Goal: Information Seeking & Learning: Learn about a topic

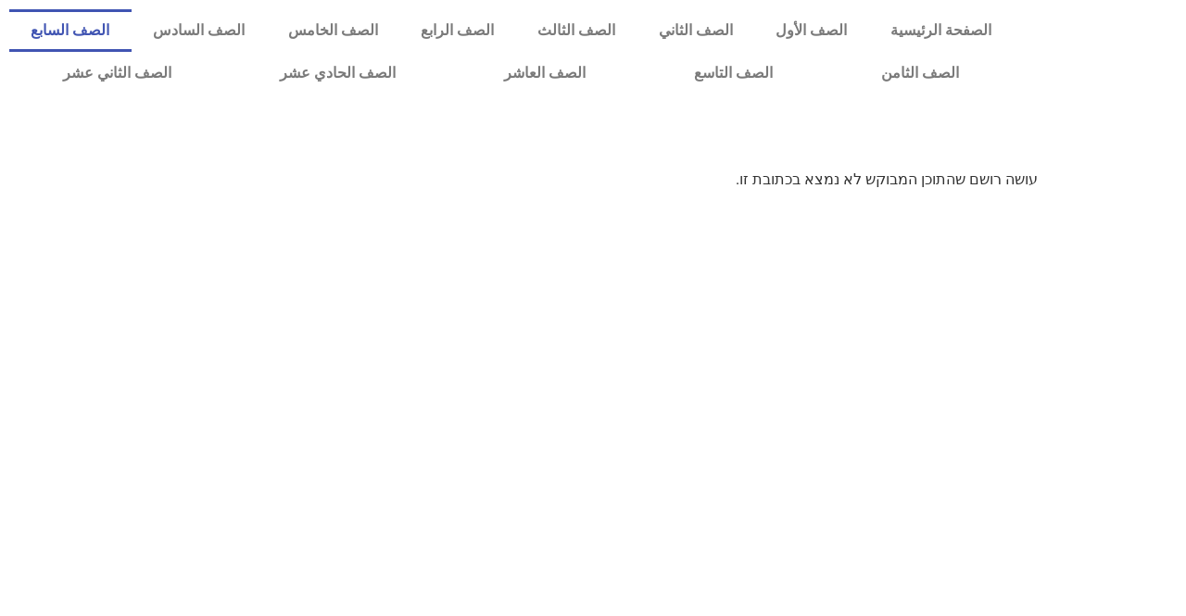
click at [132, 42] on link "الصف السابع" at bounding box center [70, 30] width 122 height 43
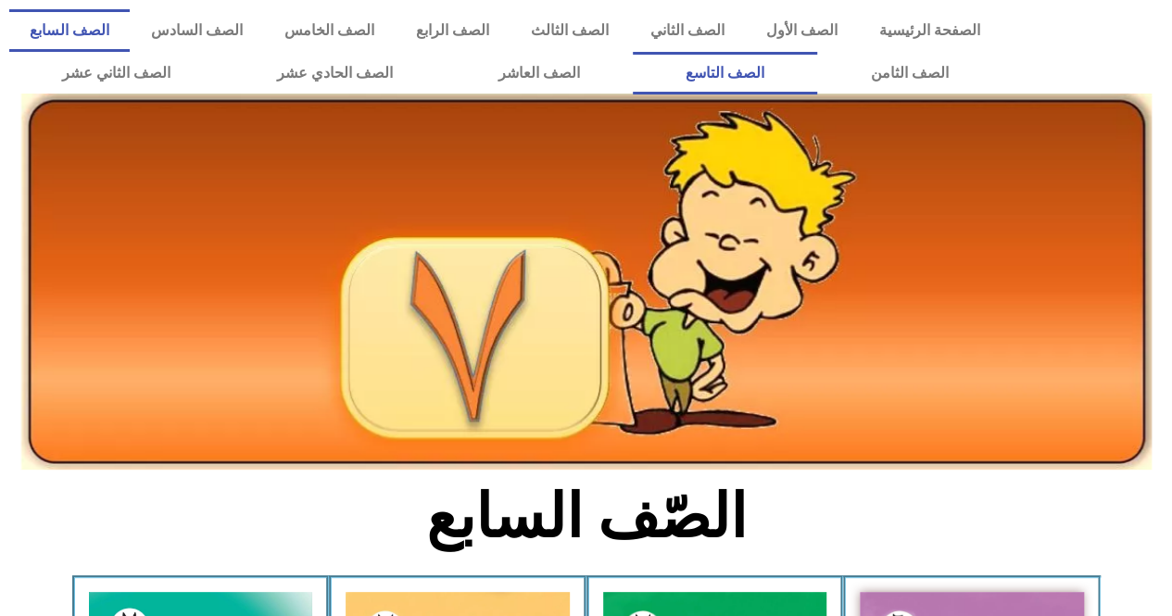
click at [817, 93] on link "الصف التاسع" at bounding box center [725, 73] width 184 height 43
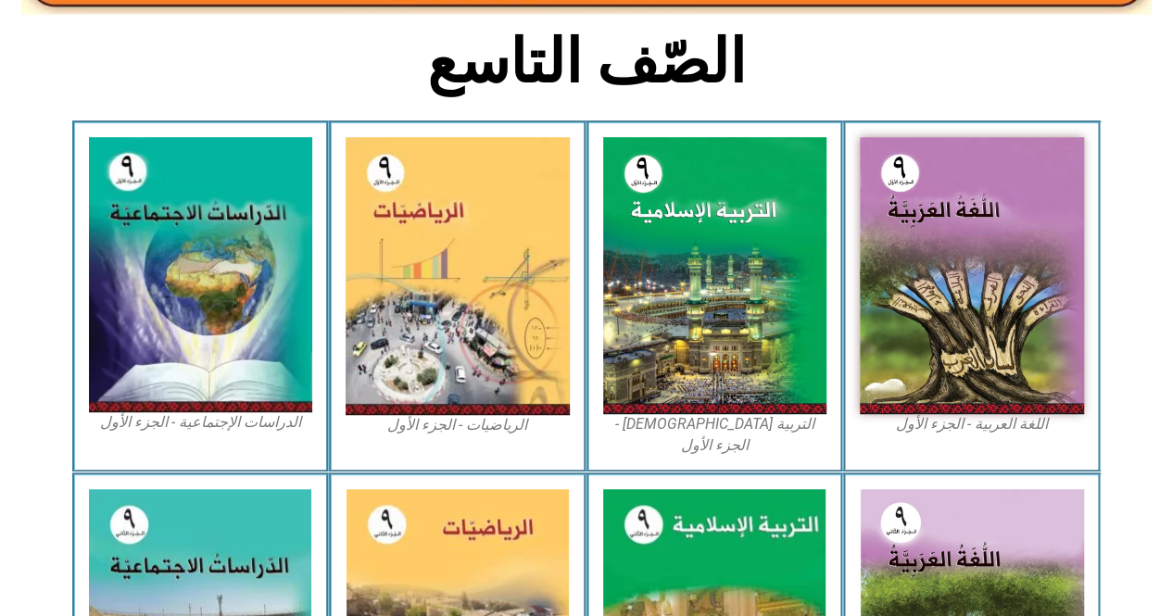
scroll to position [464, 0]
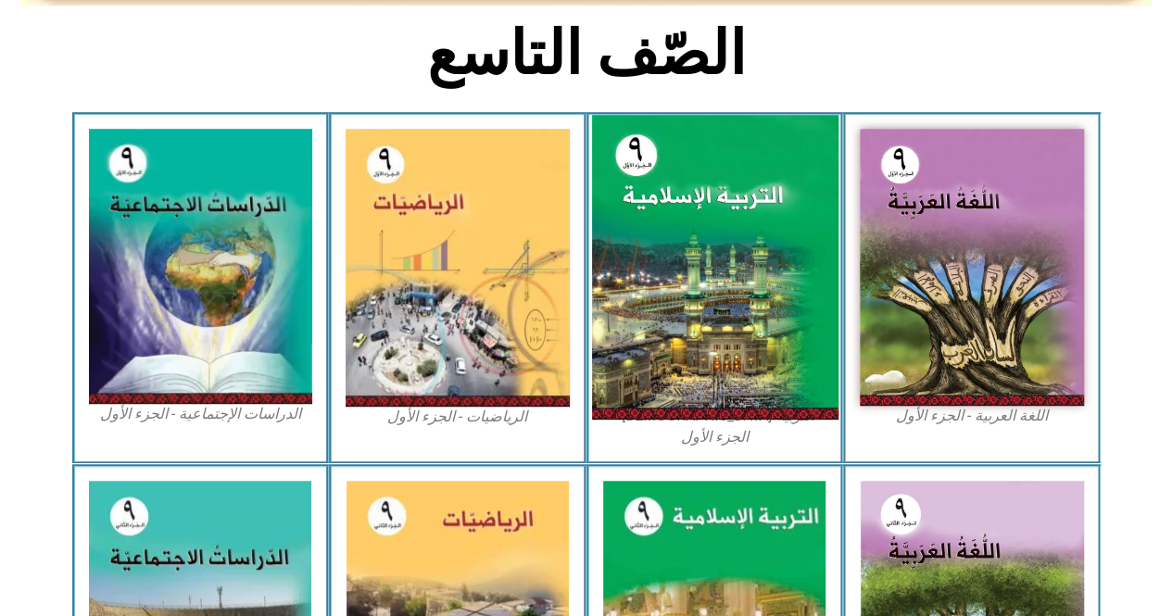
drag, startPoint x: 0, startPoint y: 0, endPoint x: 698, endPoint y: 251, distance: 741.5
click at [698, 251] on img at bounding box center [714, 267] width 246 height 305
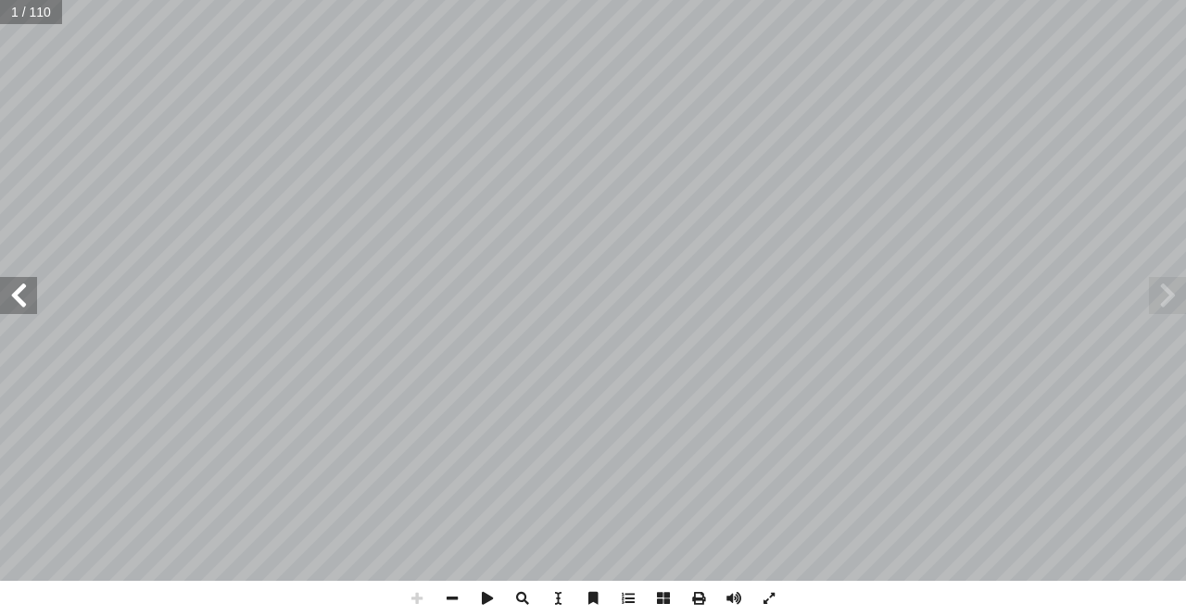
click at [22, 290] on span at bounding box center [18, 295] width 37 height 37
click at [629, 598] on span at bounding box center [628, 598] width 35 height 35
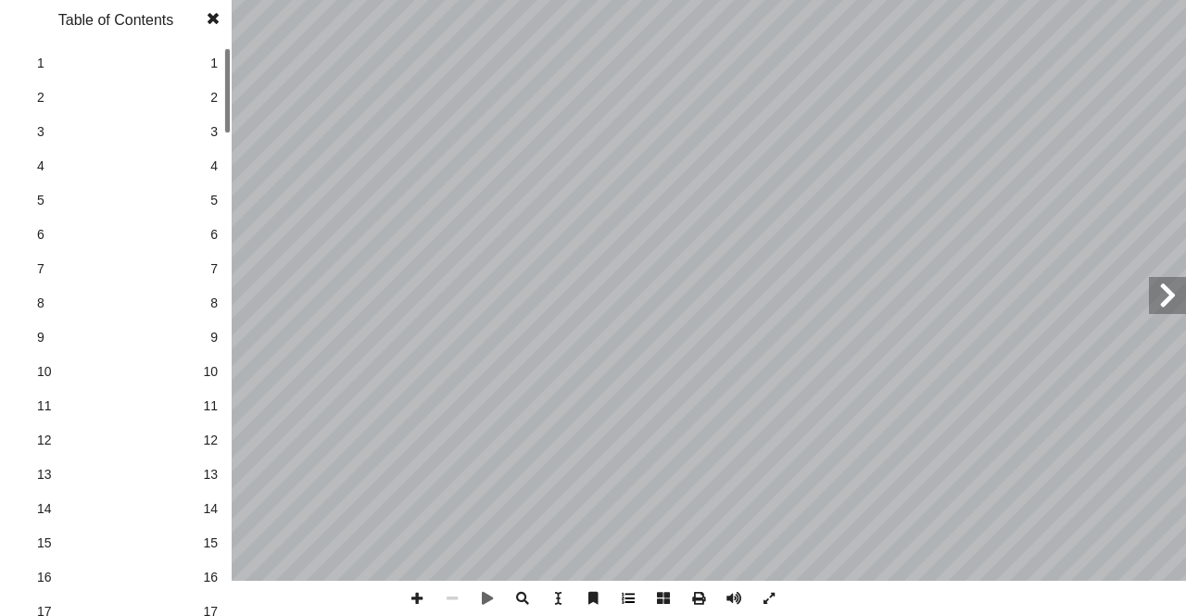
click at [632, 586] on span at bounding box center [628, 598] width 35 height 35
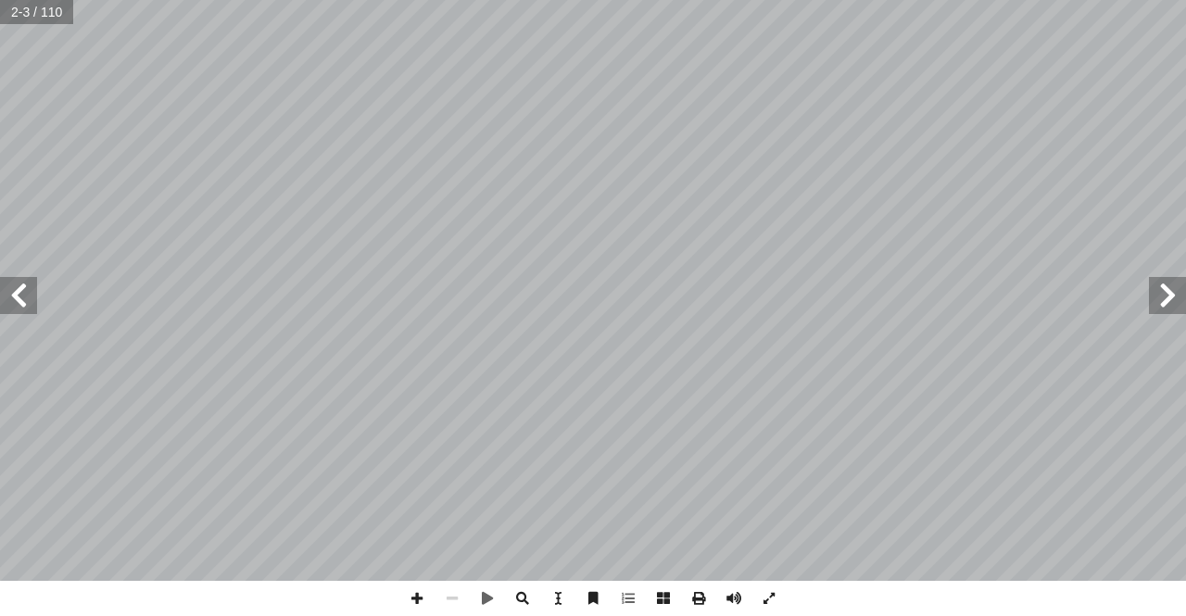
click at [28, 301] on span at bounding box center [18, 295] width 37 height 37
click at [630, 612] on span at bounding box center [628, 598] width 35 height 35
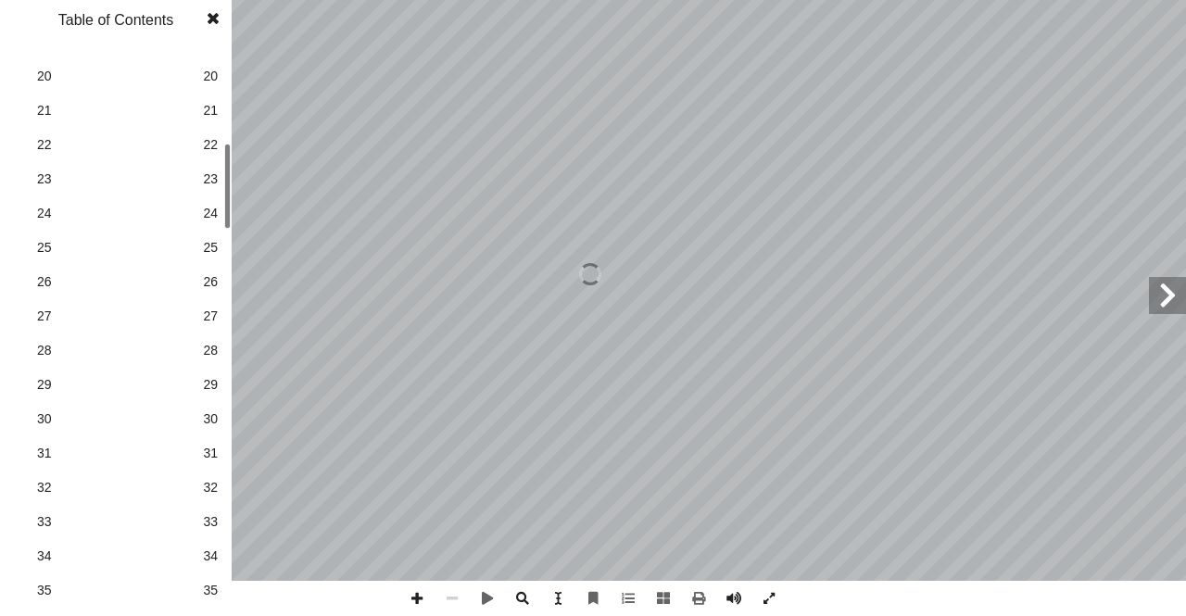
click at [192, 511] on link "33 33" at bounding box center [113, 522] width 208 height 34
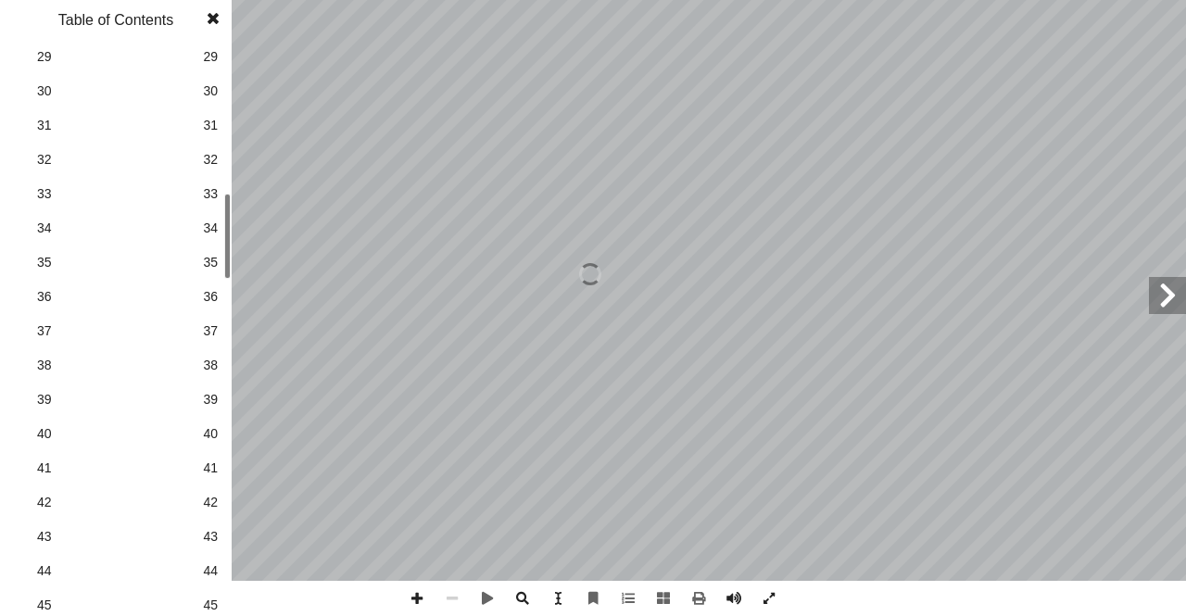
click at [208, 394] on span "39" at bounding box center [210, 399] width 15 height 19
click at [219, 8] on span at bounding box center [212, 18] width 33 height 37
